Goal: Task Accomplishment & Management: Use online tool/utility

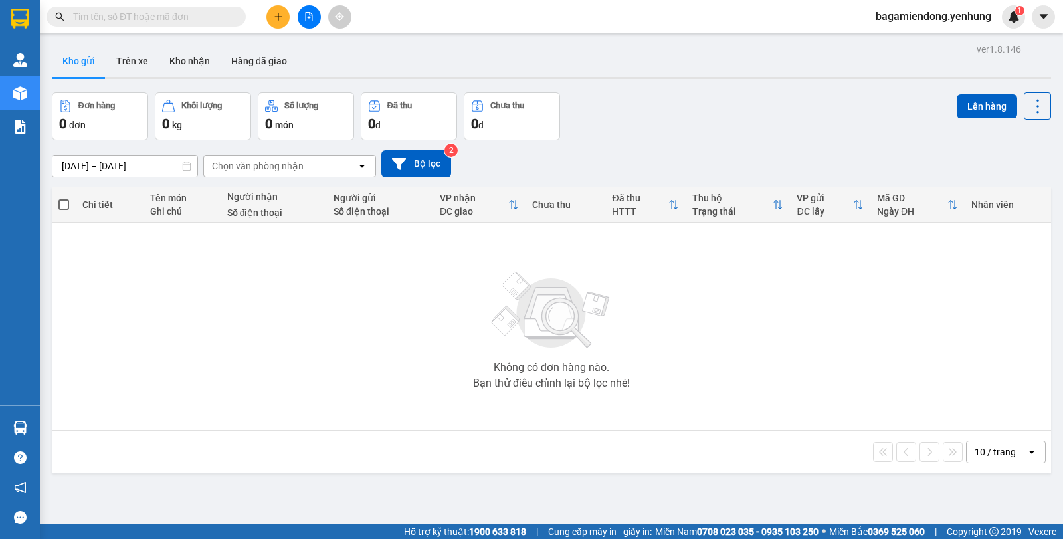
drag, startPoint x: 308, startPoint y: 16, endPoint x: 298, endPoint y: 26, distance: 13.6
click at [306, 17] on icon "file-add" at bounding box center [308, 16] width 9 height 9
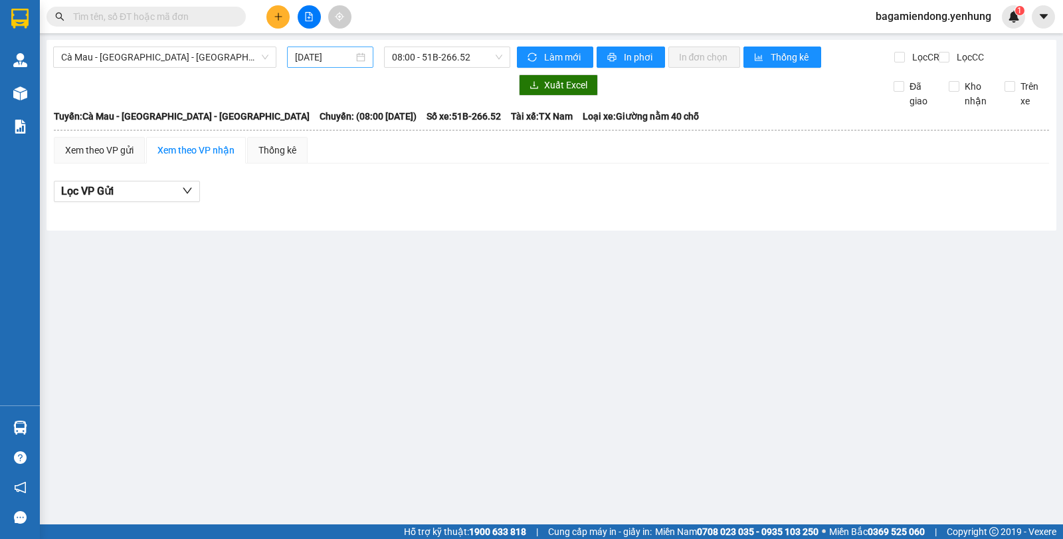
click at [358, 56] on div "12/10/2025" at bounding box center [330, 57] width 71 height 15
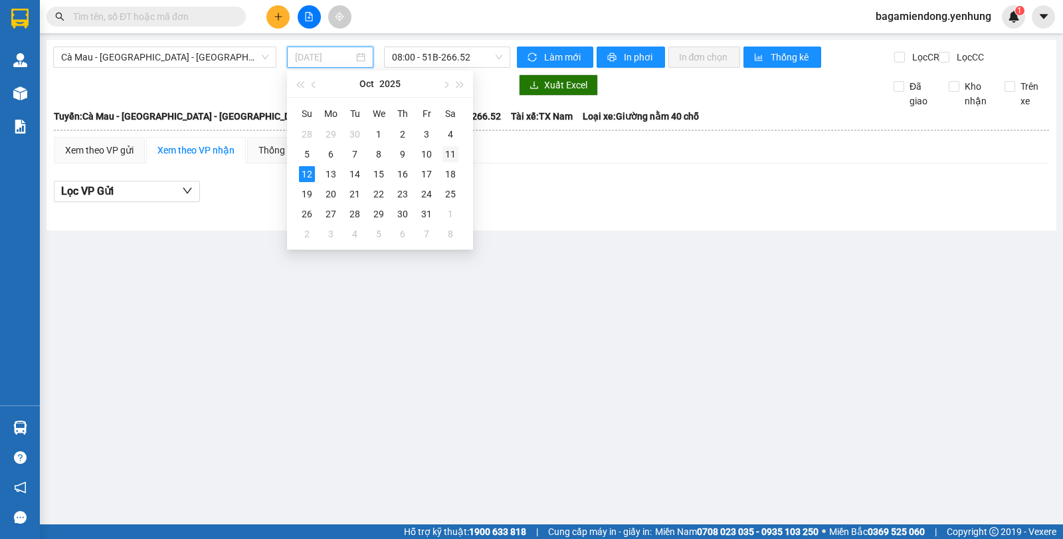
click at [448, 158] on div "11" at bounding box center [450, 154] width 16 height 16
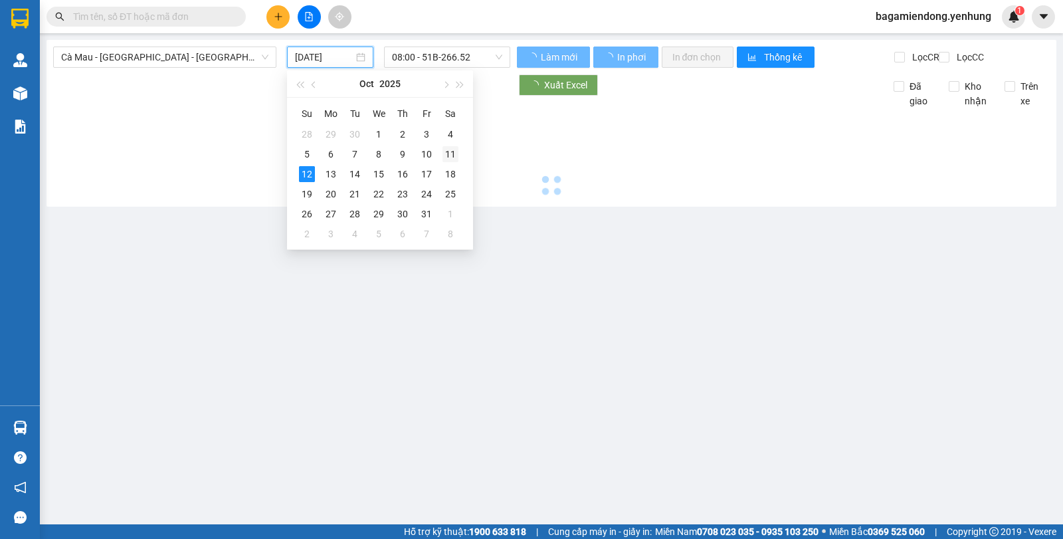
type input "11/10/2025"
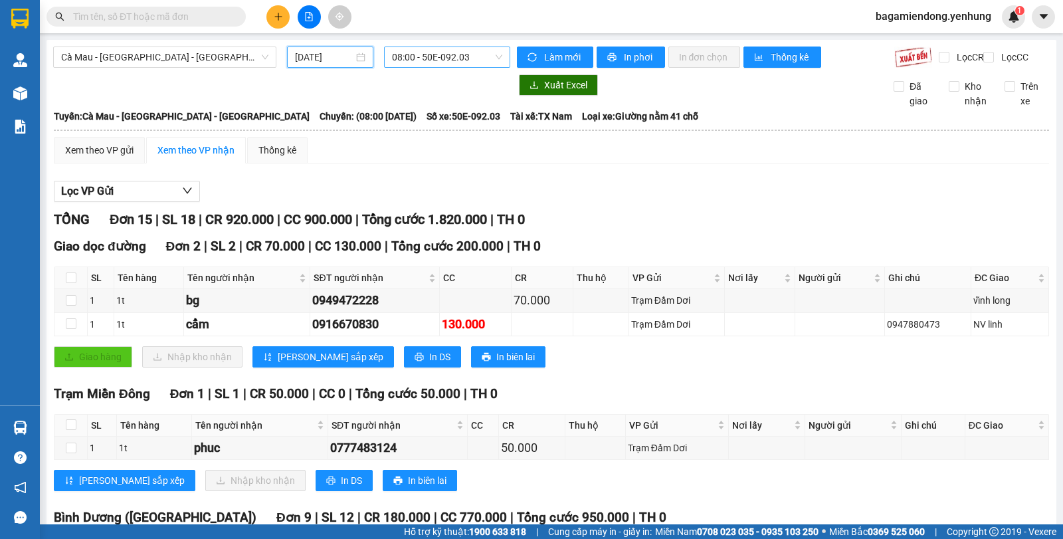
click at [495, 60] on span "08:00 - 50E-092.03" at bounding box center [447, 57] width 110 height 20
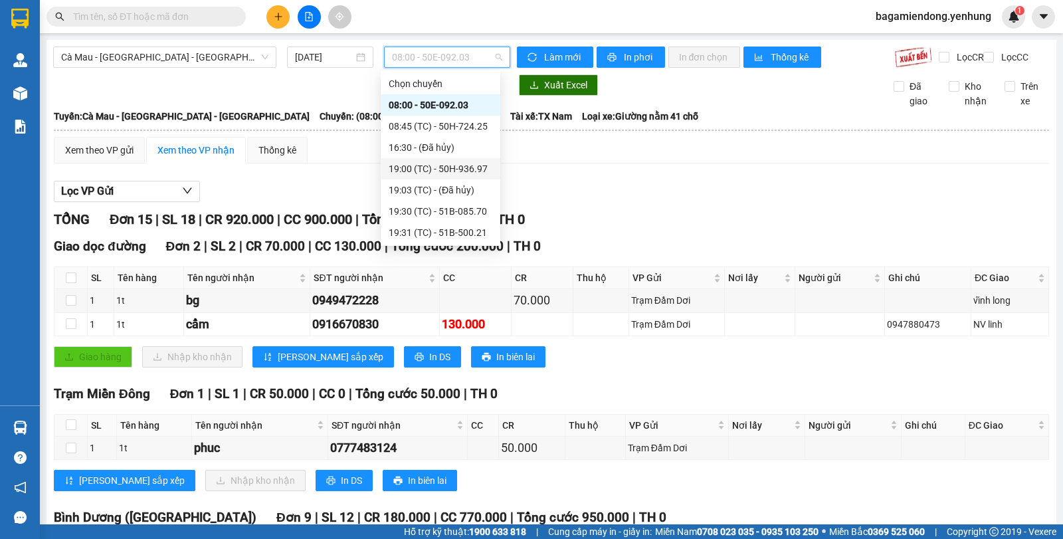
click at [454, 171] on div "19:00 (TC) - 50H-936.97" at bounding box center [441, 168] width 104 height 15
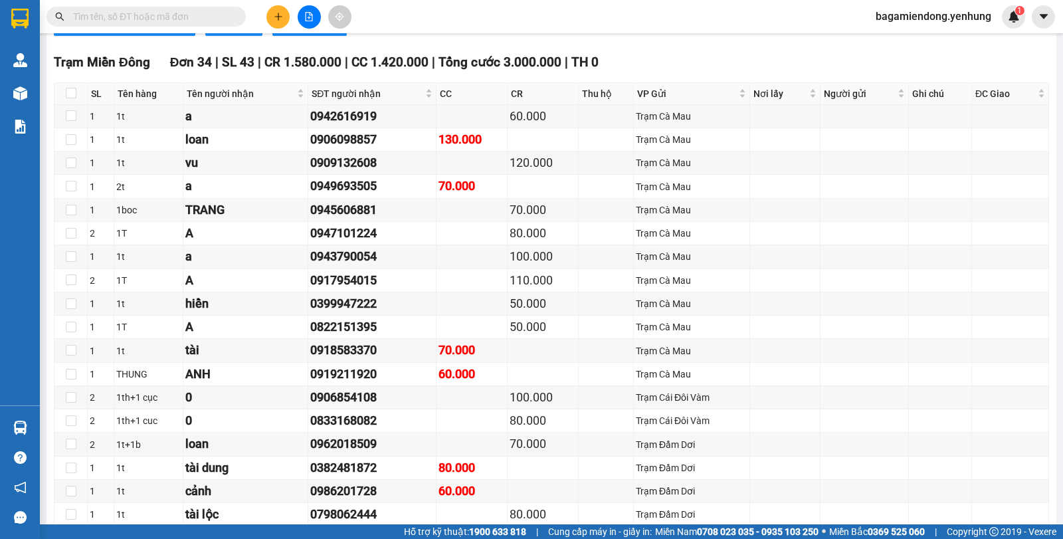
scroll to position [3333, 0]
